Goal: Task Accomplishment & Management: Complete application form

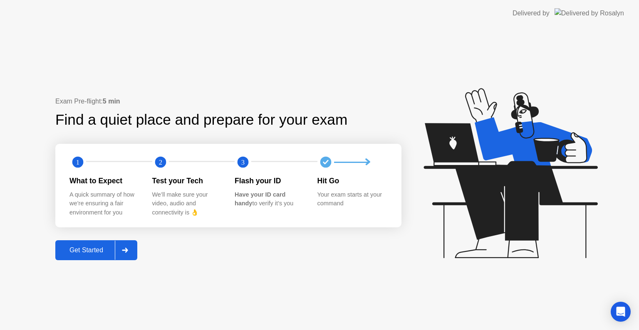
click at [107, 243] on button "Get Started" at bounding box center [96, 250] width 82 height 20
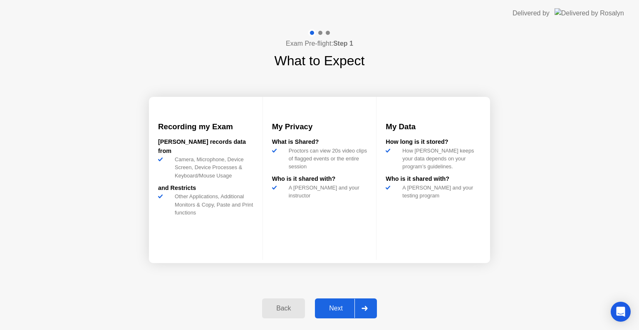
click at [338, 302] on button "Next" at bounding box center [346, 309] width 62 height 20
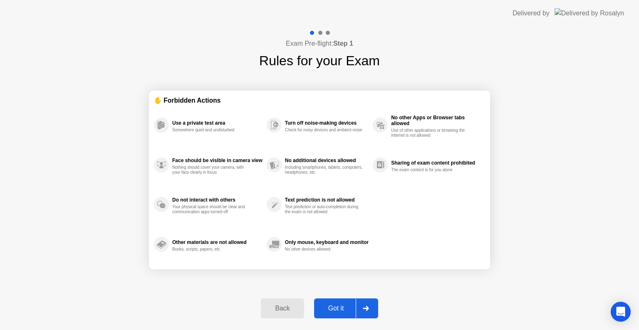
click at [340, 307] on div "Got it" at bounding box center [336, 308] width 39 height 7
select select "**********"
select select "*******"
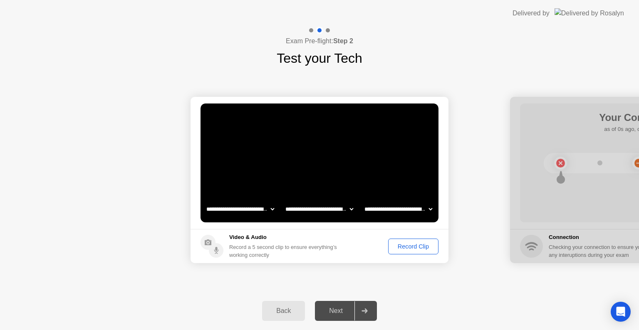
click at [414, 248] on div "Record Clip" at bounding box center [413, 246] width 45 height 7
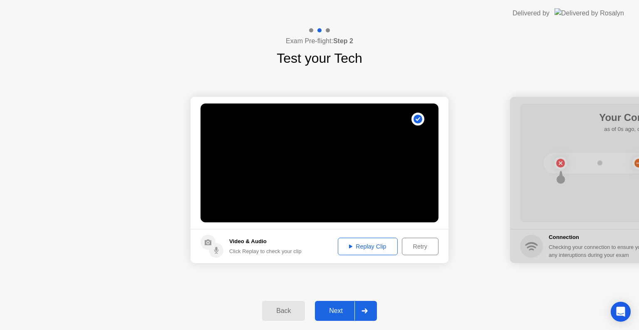
click at [381, 239] on button "Replay Clip" at bounding box center [368, 246] width 60 height 17
click at [380, 243] on div "Replay Clip" at bounding box center [368, 246] width 54 height 7
click at [351, 307] on div "Next" at bounding box center [335, 310] width 37 height 7
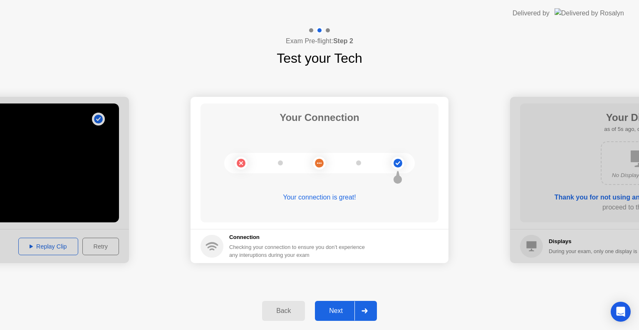
click at [340, 313] on div "Next" at bounding box center [335, 310] width 37 height 7
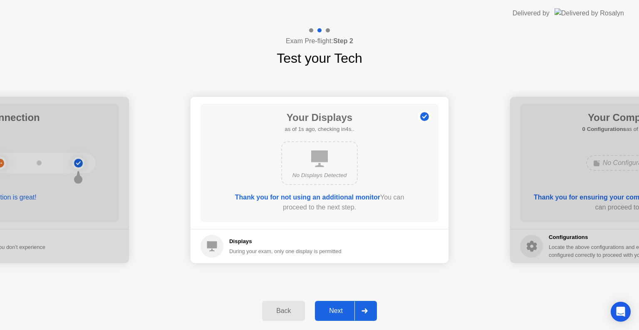
click at [343, 309] on div "Next" at bounding box center [335, 310] width 37 height 7
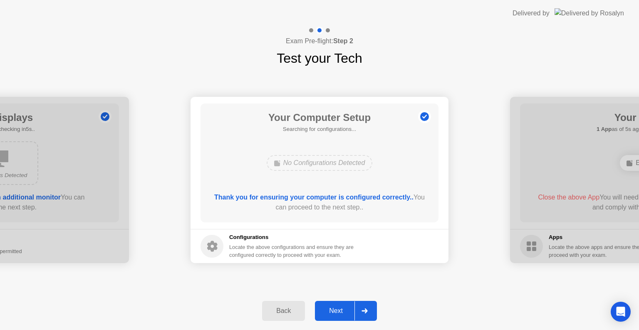
click at [343, 309] on div "Next" at bounding box center [335, 310] width 37 height 7
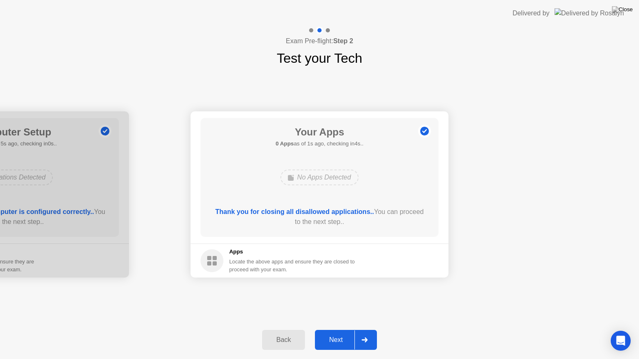
click at [341, 330] on button "Next" at bounding box center [346, 340] width 62 height 20
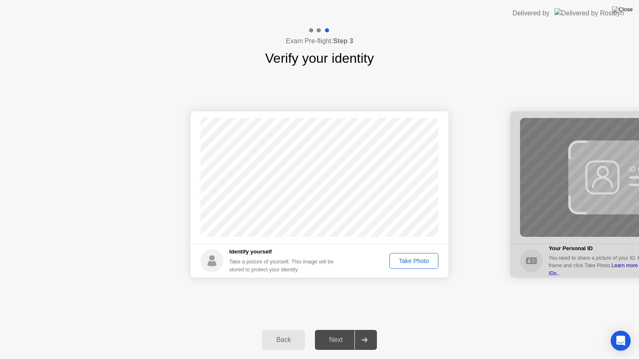
click at [403, 261] on div "Take Photo" at bounding box center [413, 261] width 43 height 7
click at [336, 330] on div "Next" at bounding box center [335, 339] width 37 height 7
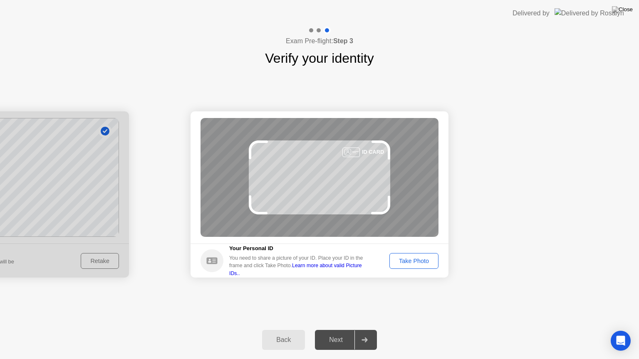
click at [419, 260] on div "Take Photo" at bounding box center [413, 261] width 43 height 7
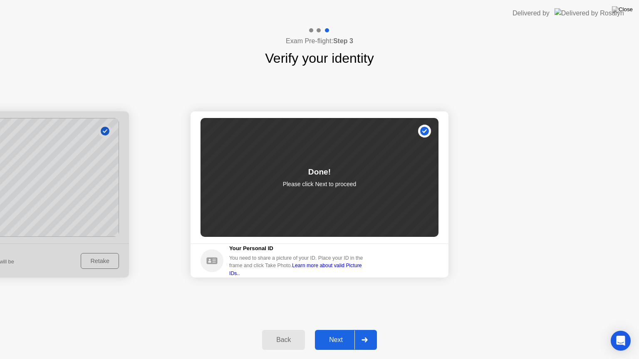
click at [339, 330] on div "Next" at bounding box center [335, 339] width 37 height 7
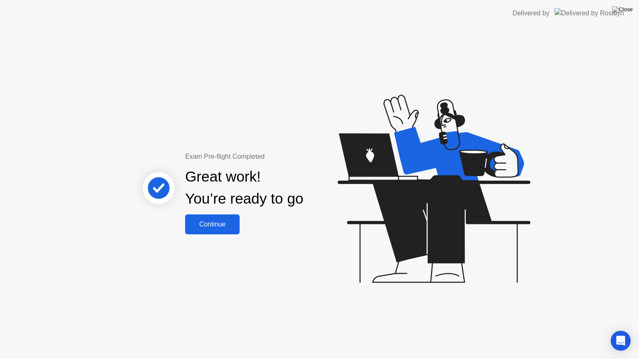
click at [225, 222] on div "Continue" at bounding box center [212, 224] width 49 height 7
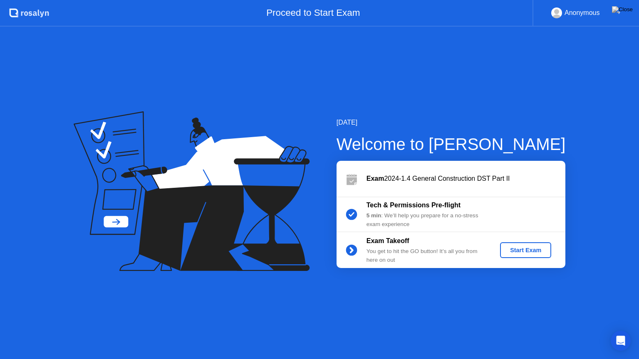
click at [514, 250] on div "Start Exam" at bounding box center [525, 250] width 45 height 7
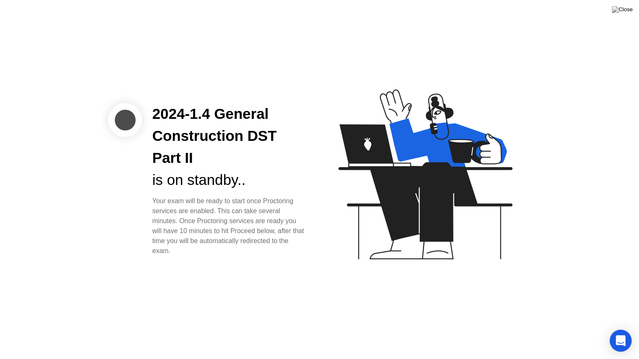
click at [623, 330] on icon "Open Intercom Messenger" at bounding box center [621, 341] width 10 height 11
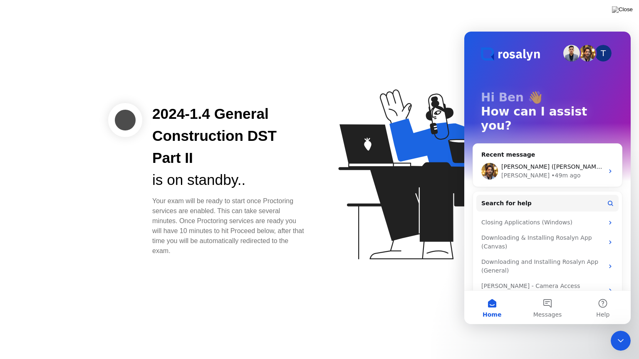
click at [326, 62] on div "2024-1.4 General Construction DST Part II is on standby.. Your exam will be rea…" at bounding box center [319, 179] width 639 height 359
click at [523, 195] on button "Search for help" at bounding box center [547, 203] width 142 height 17
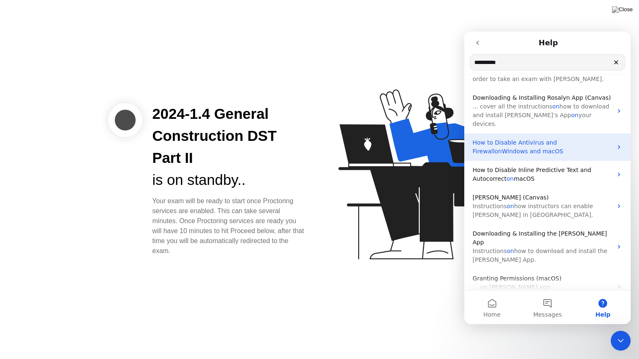
scroll to position [108, 0]
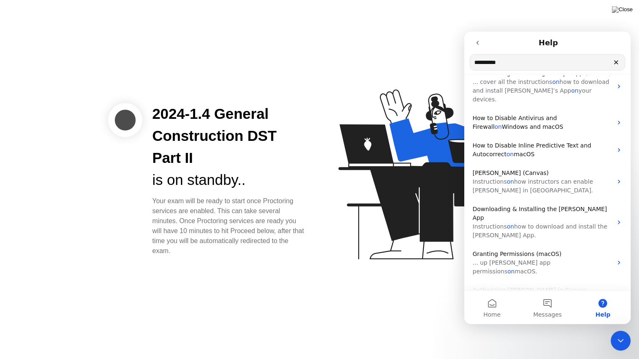
type input "**********"
click at [571, 12] on div "2024-1.4 General Construction DST Part II is on standby.. Your exam will be rea…" at bounding box center [319, 179] width 639 height 359
click at [476, 45] on icon "go back" at bounding box center [477, 43] width 7 height 7
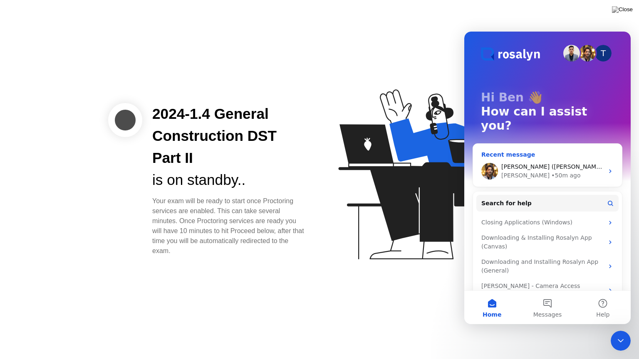
click at [553, 156] on div "[PERSON_NAME] ([PERSON_NAME]) [PERSON_NAME] • 50m ago" at bounding box center [547, 171] width 149 height 31
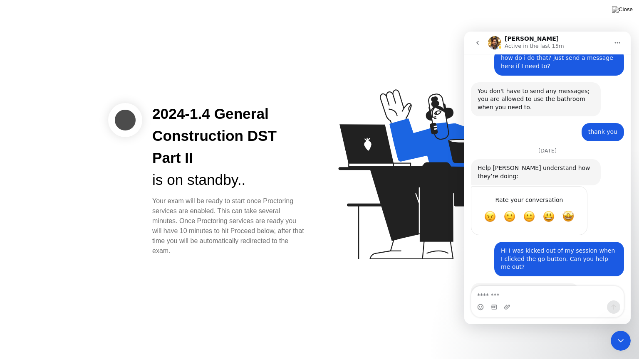
scroll to position [683, 0]
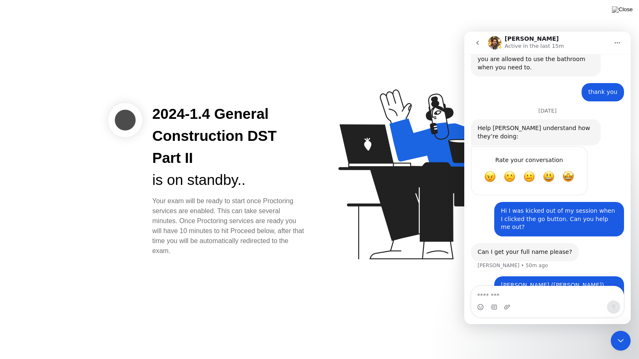
click at [501, 298] on textarea "Message…" at bounding box center [547, 294] width 152 height 14
type textarea "*"
type textarea "**********"
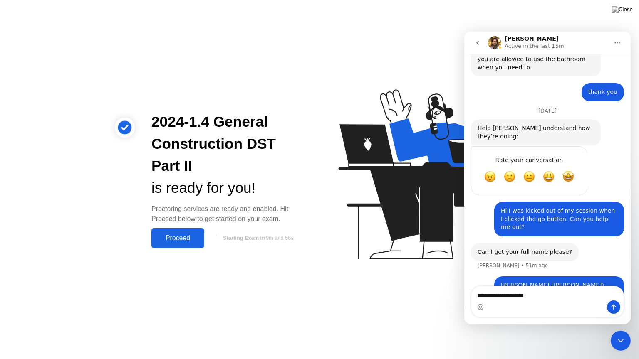
drag, startPoint x: 535, startPoint y: 291, endPoint x: 443, endPoint y: 281, distance: 93.3
click html "**********"
click at [177, 237] on div "Proceed" at bounding box center [178, 238] width 48 height 7
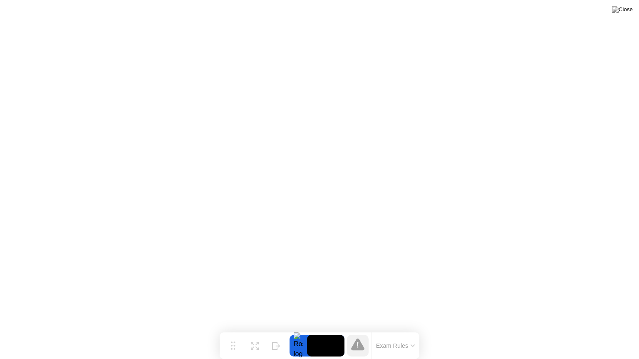
click at [407, 330] on button "Exam Rules" at bounding box center [396, 345] width 44 height 7
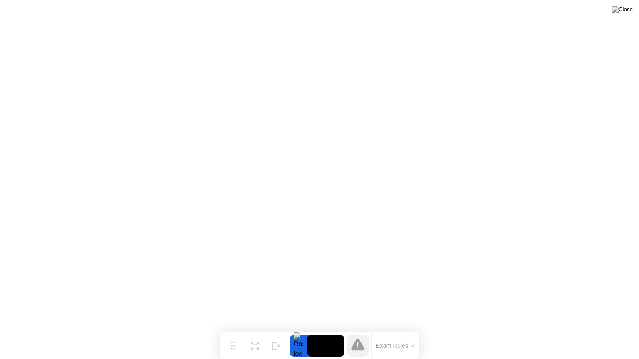
click at [381, 330] on button "Exam Rules" at bounding box center [396, 345] width 44 height 7
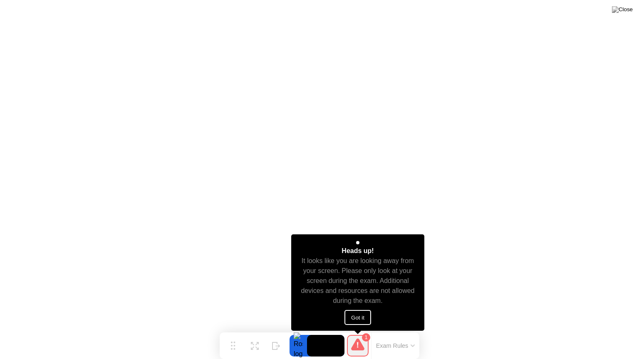
click at [359, 314] on button "Got it" at bounding box center [357, 317] width 27 height 15
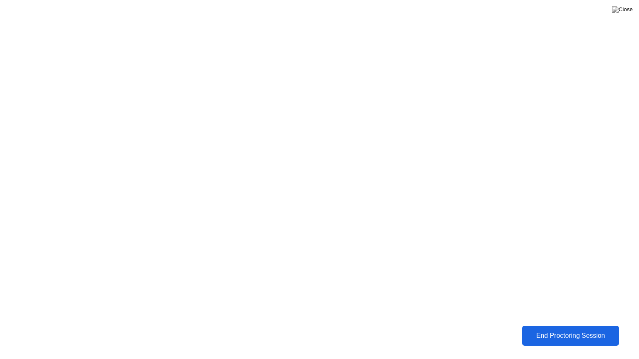
click at [560, 330] on div "End Proctoring Session" at bounding box center [570, 335] width 92 height 7
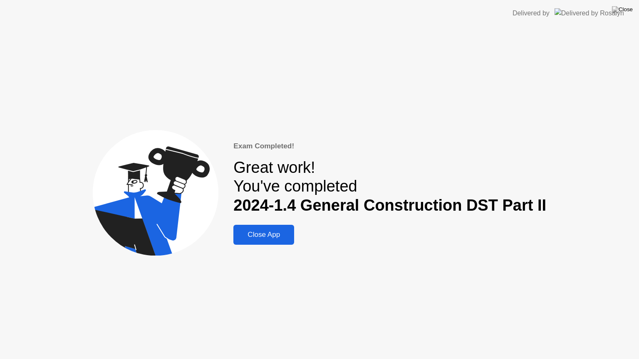
click at [260, 239] on div "Close App" at bounding box center [264, 235] width 56 height 8
